Goal: Obtain resource: Download file/media

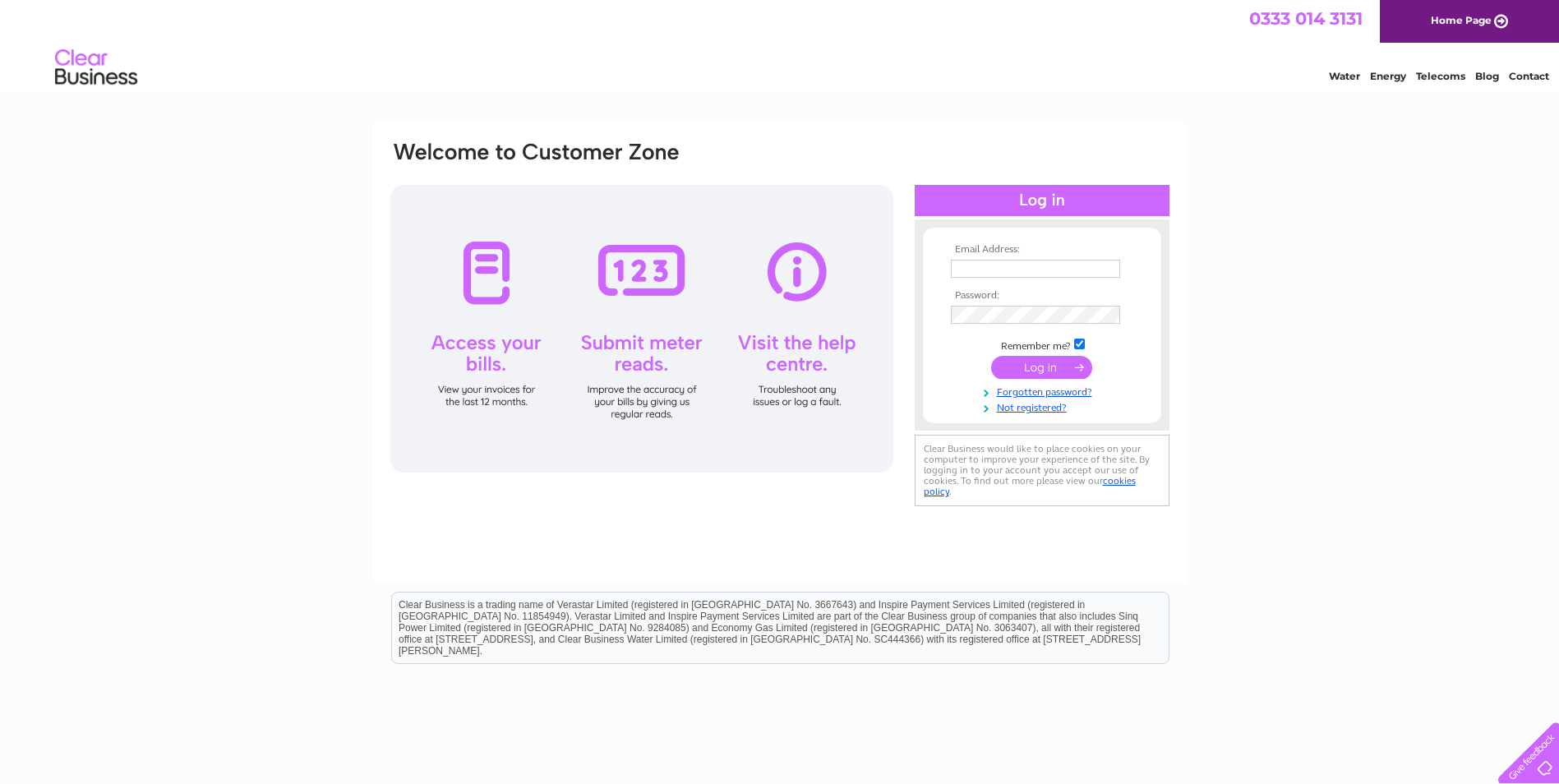
type input "karen@jgsutherland.co.uk"
click at [1020, 365] on input "submit" at bounding box center [1040, 367] width 101 height 23
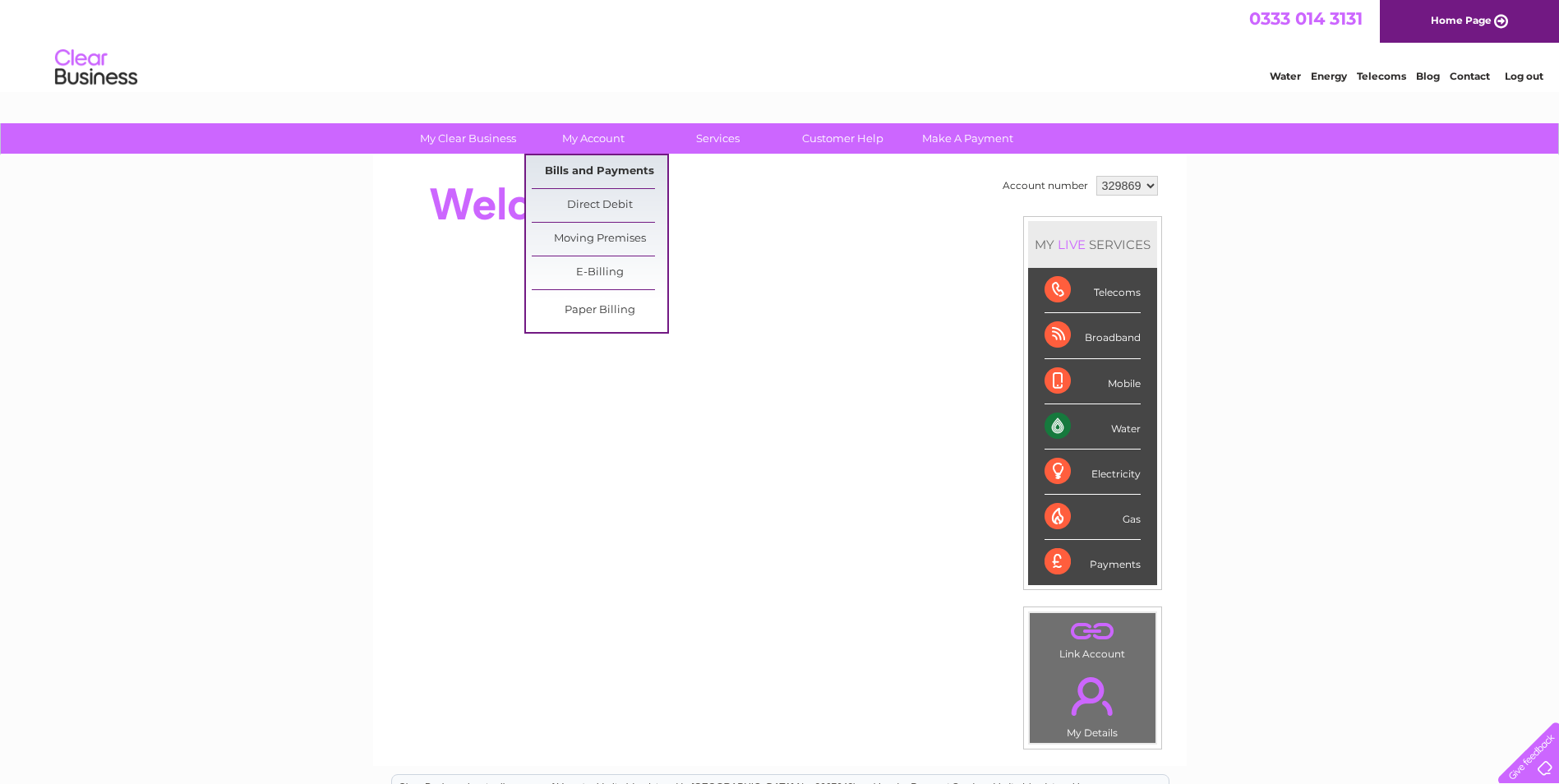
click at [613, 173] on link "Bills and Payments" at bounding box center [599, 171] width 136 height 32
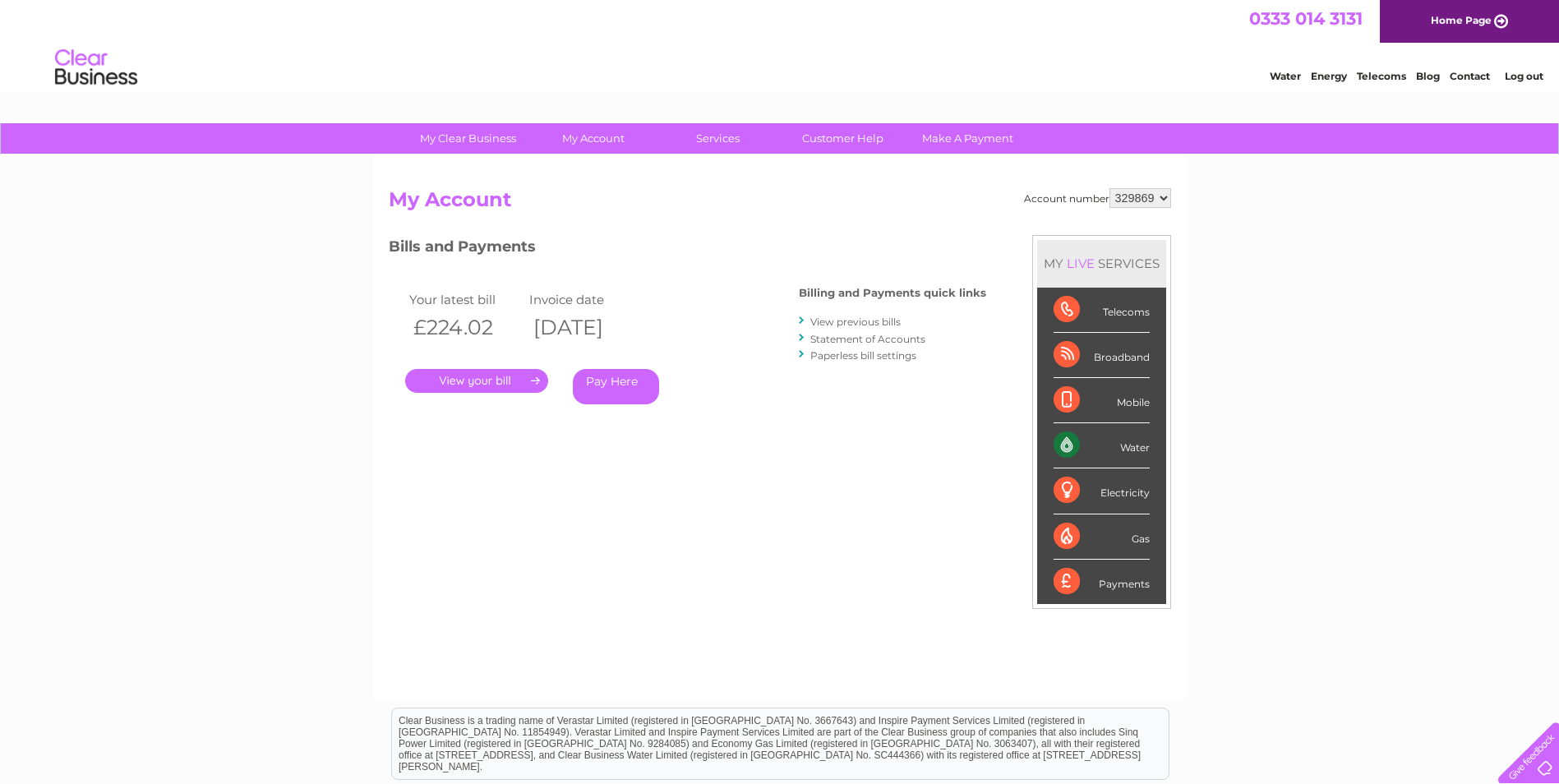
click at [529, 376] on link "." at bounding box center [477, 380] width 143 height 24
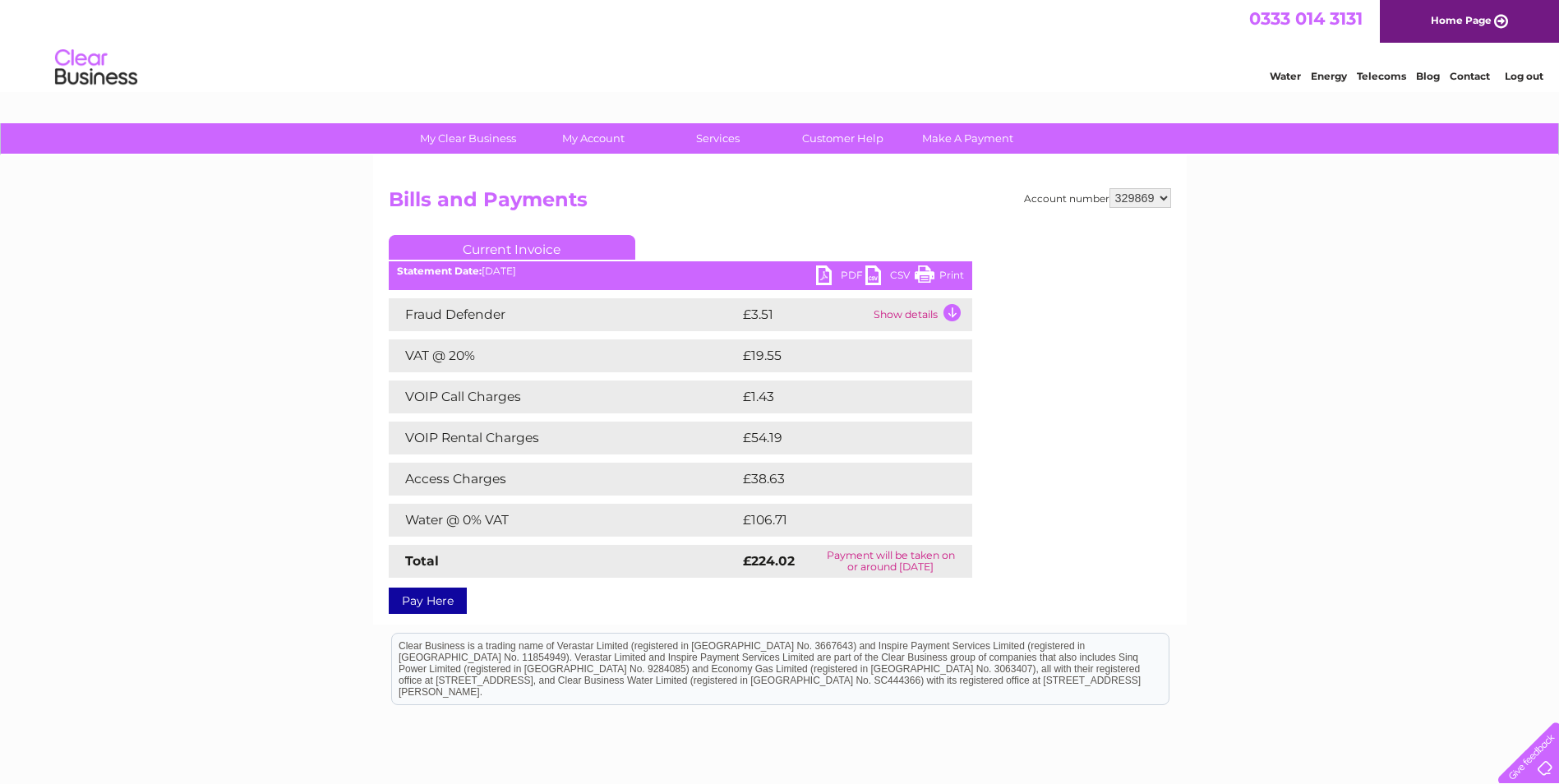
click at [842, 275] on link "PDF" at bounding box center [840, 277] width 49 height 24
drag, startPoint x: 1568, startPoint y: 1, endPoint x: 1161, endPoint y: 520, distance: 659.6
click at [1161, 520] on div "Account number 329869 928055 Bills and Payments Current Invoice PDF CSV Print S…" at bounding box center [780, 398] width 782 height 419
